Goal: Find specific page/section: Find specific page/section

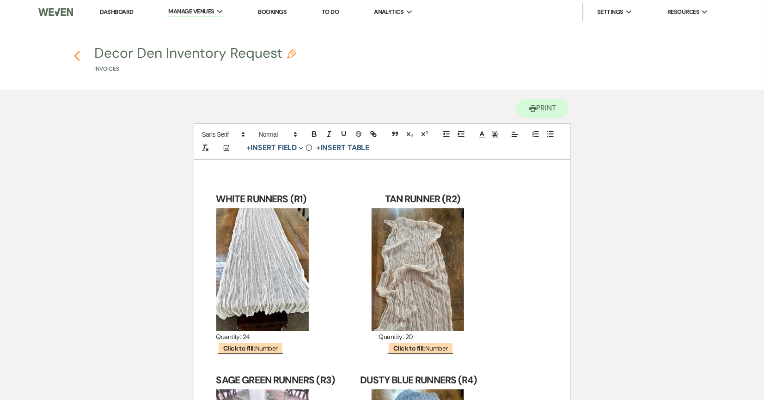
click at [75, 57] on use "button" at bounding box center [77, 56] width 6 height 10
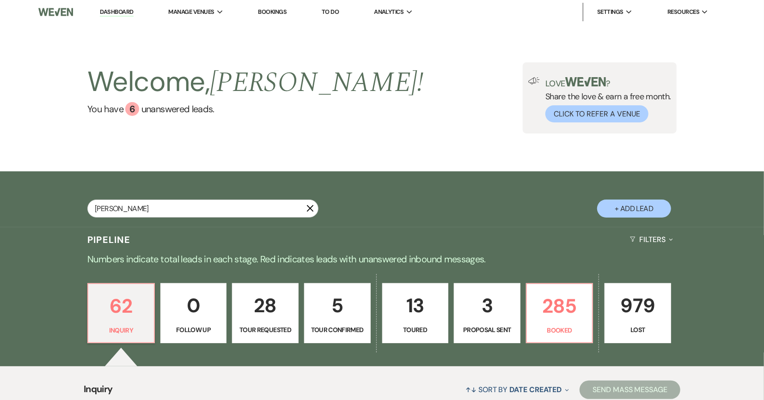
type input "jilli"
select select "8"
select select "10"
select select "8"
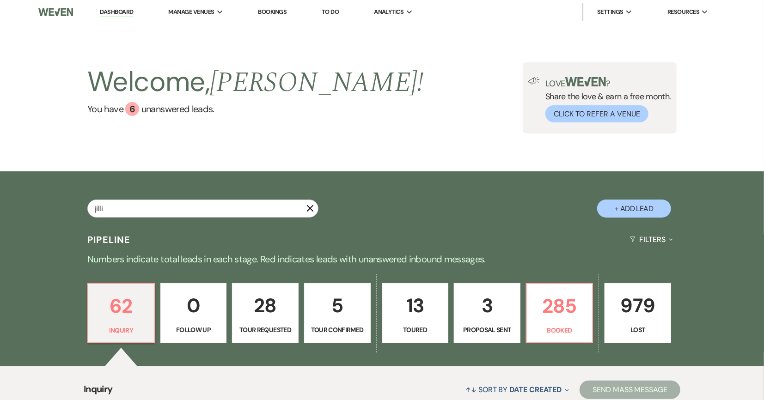
select select "10"
select select "8"
select select "10"
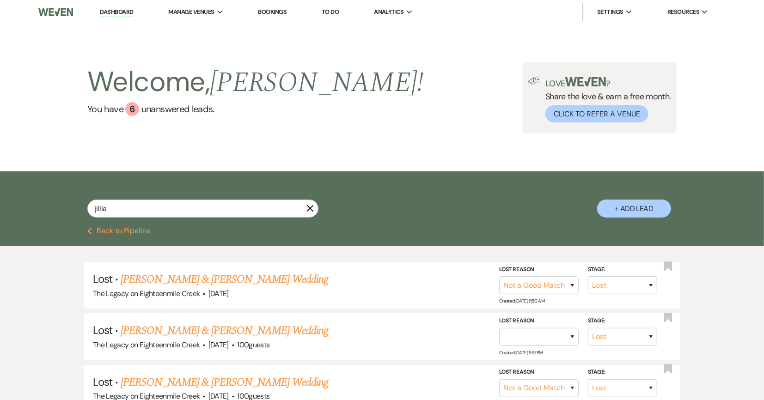
type input "jillian"
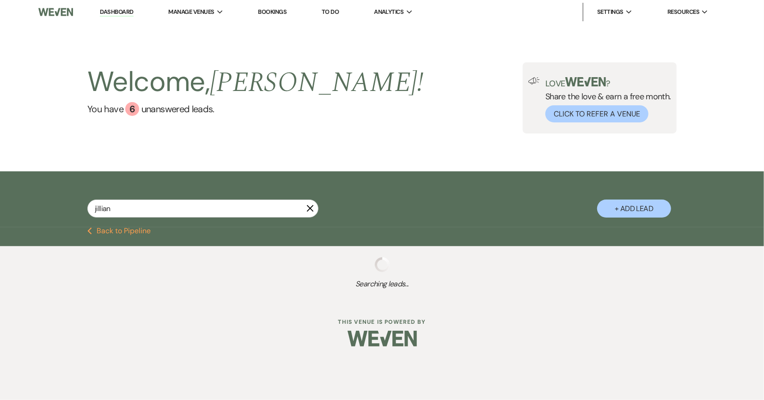
select select "8"
select select "10"
select select "8"
select select "10"
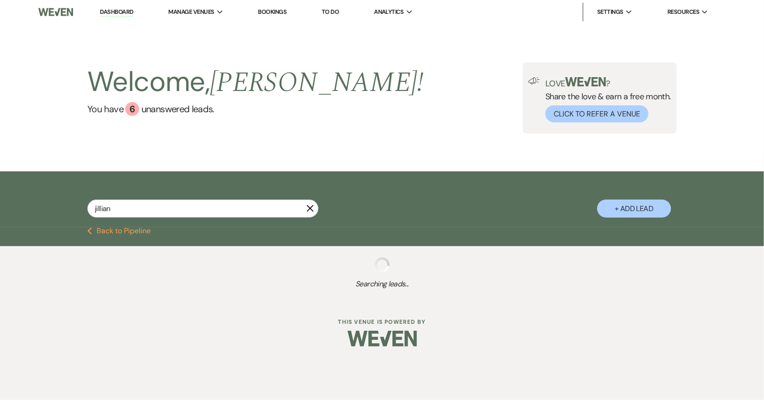
select select "8"
select select "10"
select select "8"
select select "10"
select select "8"
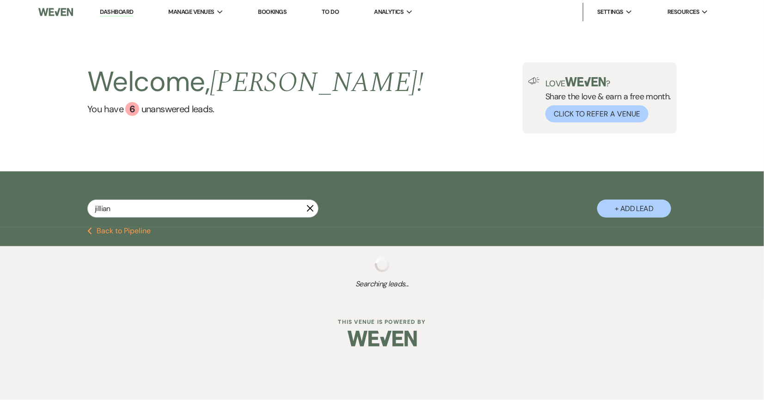
select select "8"
select select "10"
select select "8"
select select "10"
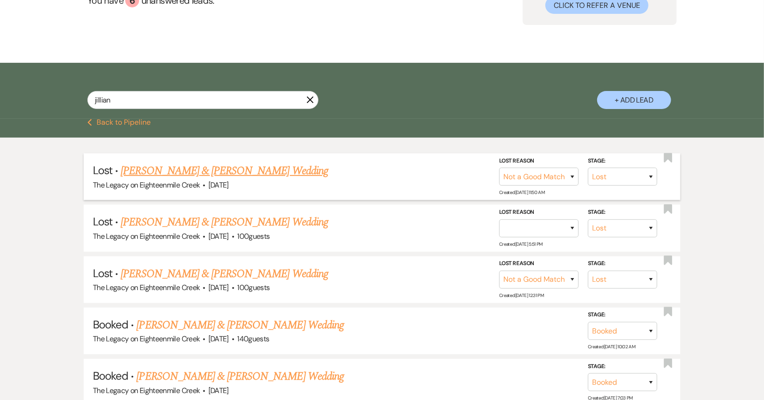
scroll to position [169, 0]
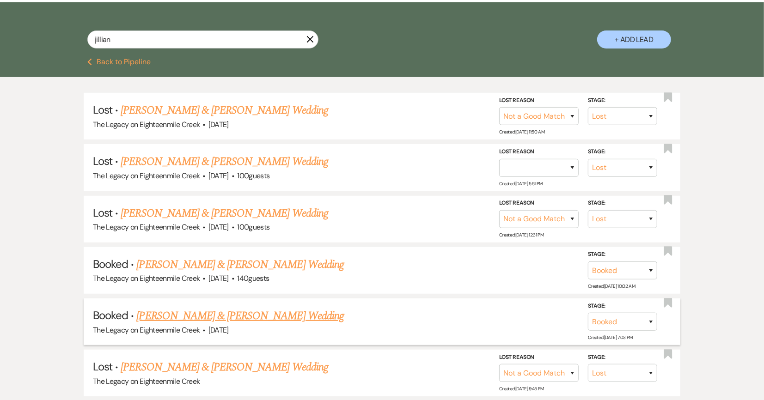
type input "jillian"
click at [234, 316] on link "Jillian Janczyk & Lina Trojanowski's Wedding" at bounding box center [240, 316] width 207 height 17
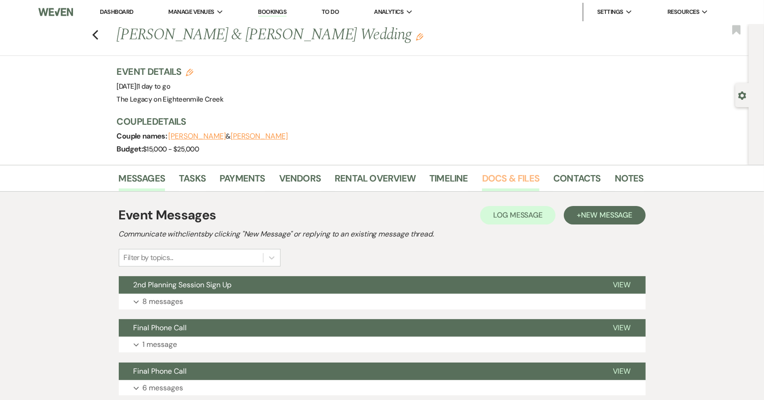
click at [496, 182] on link "Docs & Files" at bounding box center [510, 181] width 57 height 20
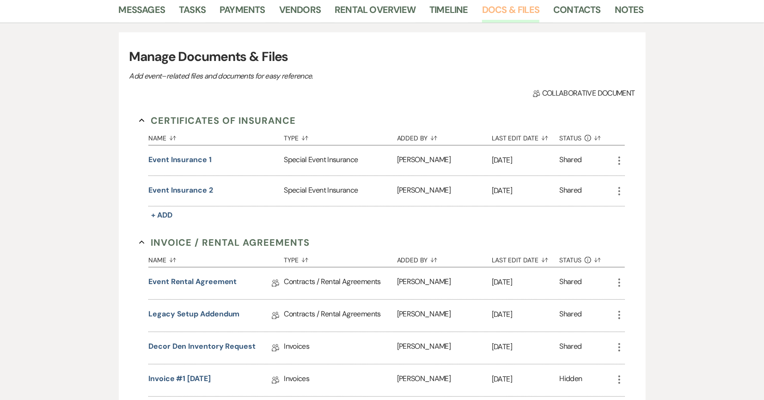
scroll to position [214, 0]
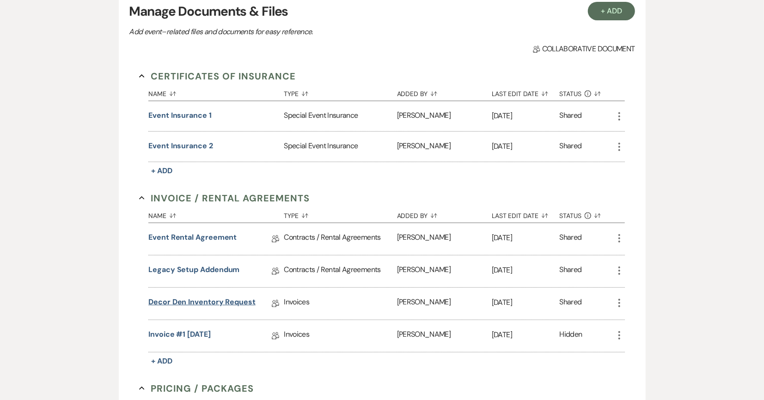
click at [199, 301] on link "Decor Den Inventory Request" at bounding box center [201, 304] width 107 height 14
